Goal: Task Accomplishment & Management: Complete application form

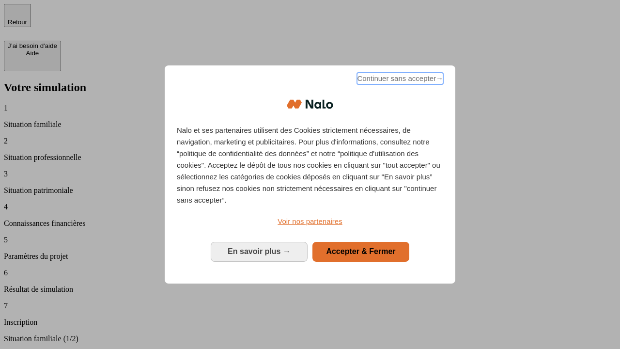
click at [399, 80] on span "Continuer sans accepter →" at bounding box center [400, 79] width 86 height 12
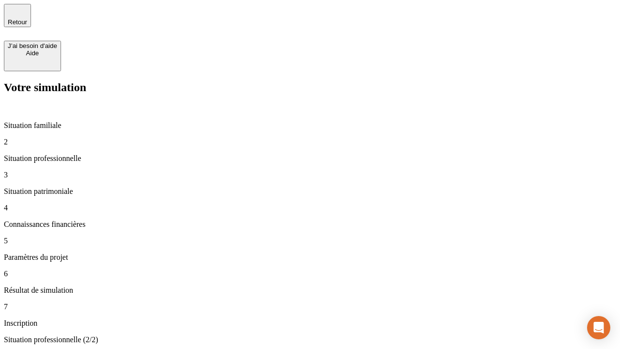
type input "30 000"
type input "40 000"
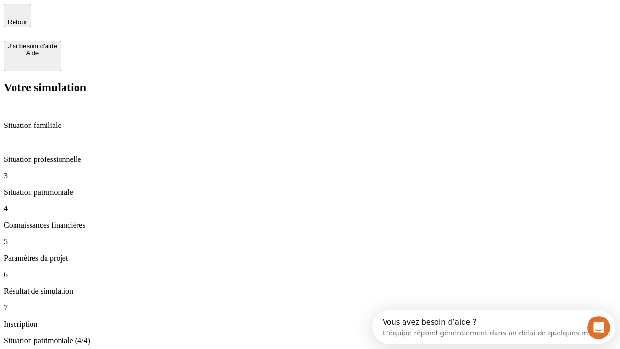
type input "1 100"
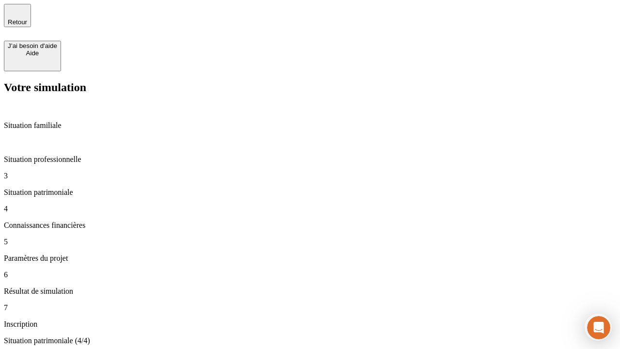
type input "20"
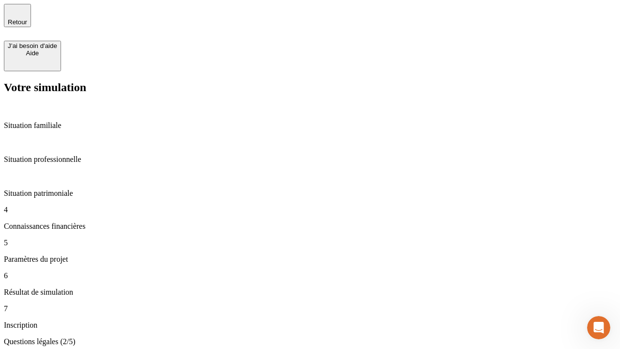
scroll to position [2, 0]
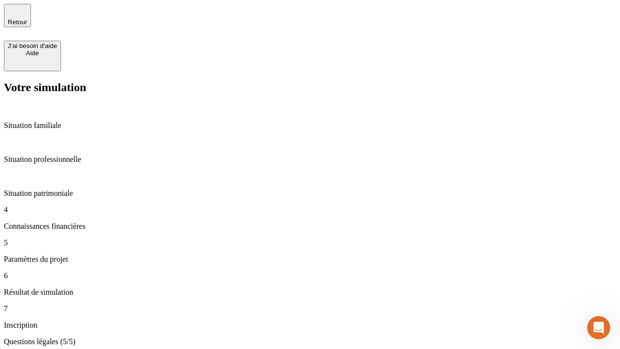
type input "40"
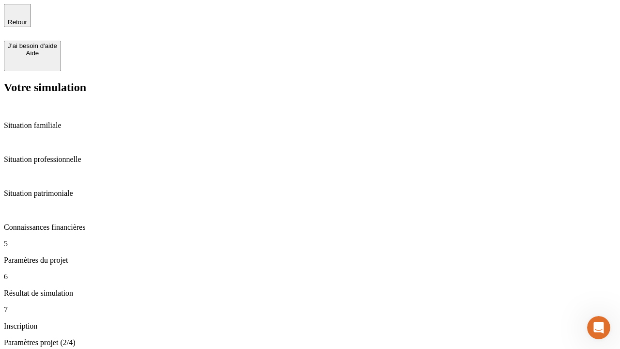
type input "50 000"
type input "640"
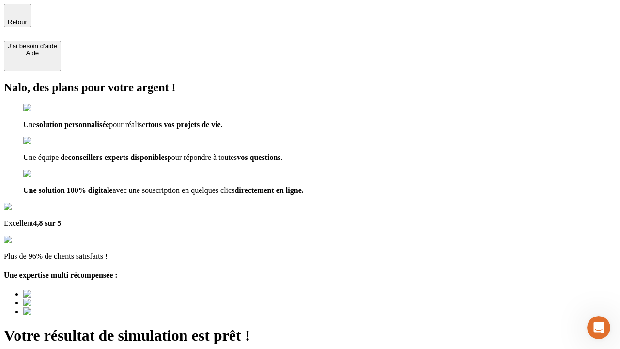
type input "[EMAIL_ADDRESS][DOMAIN_NAME]"
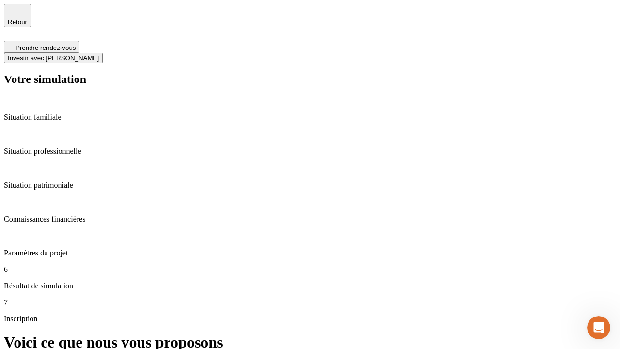
click at [99, 54] on span "Investir avec [PERSON_NAME]" at bounding box center [53, 57] width 91 height 7
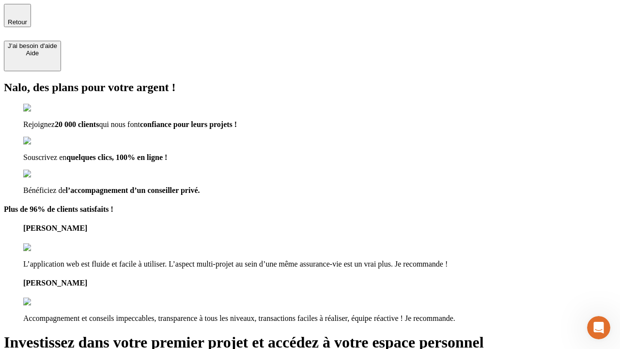
type input "[PERSON_NAME][EMAIL_ADDRESS][DOMAIN_NAME]"
